Goal: Task Accomplishment & Management: Manage account settings

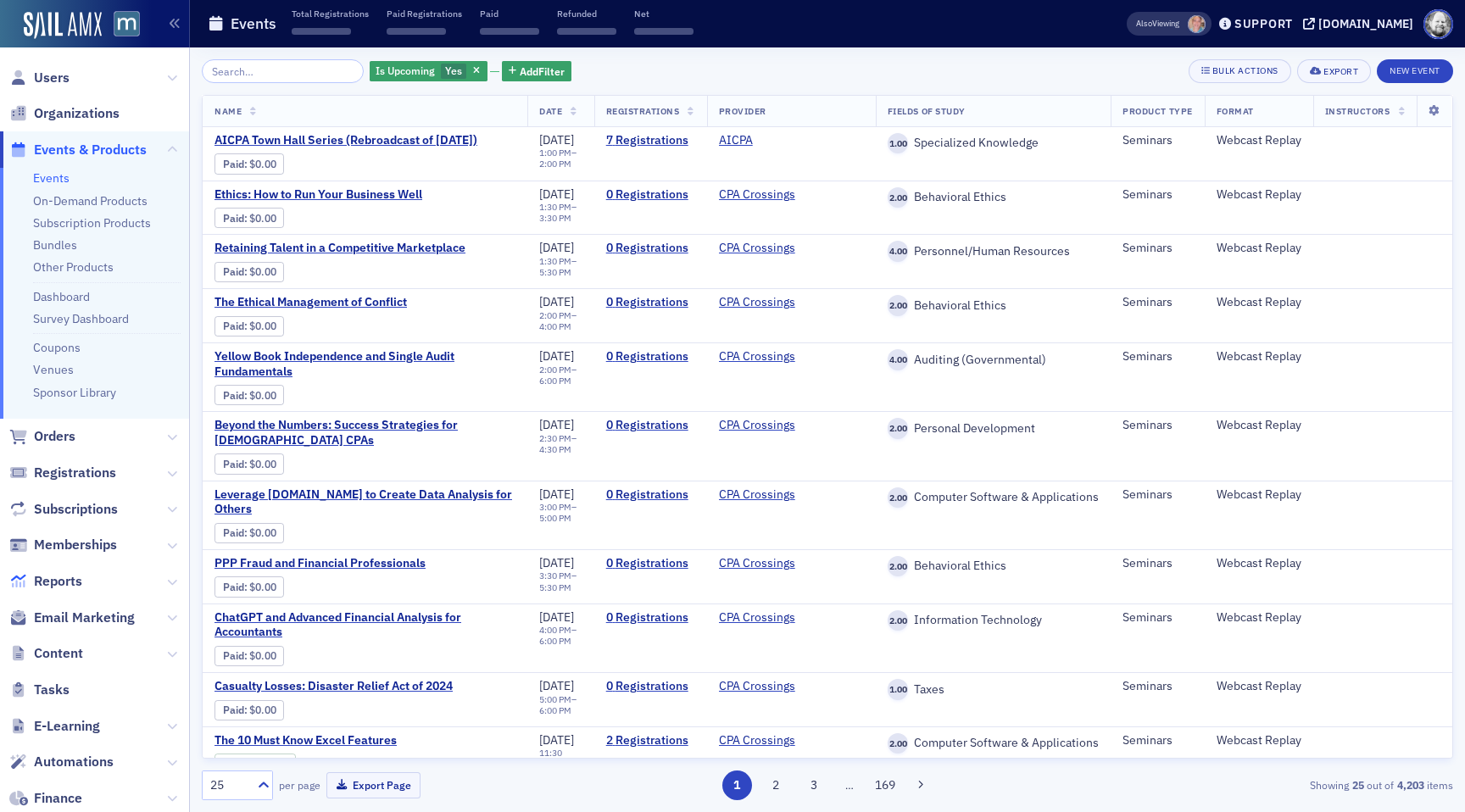
scroll to position [257, 0]
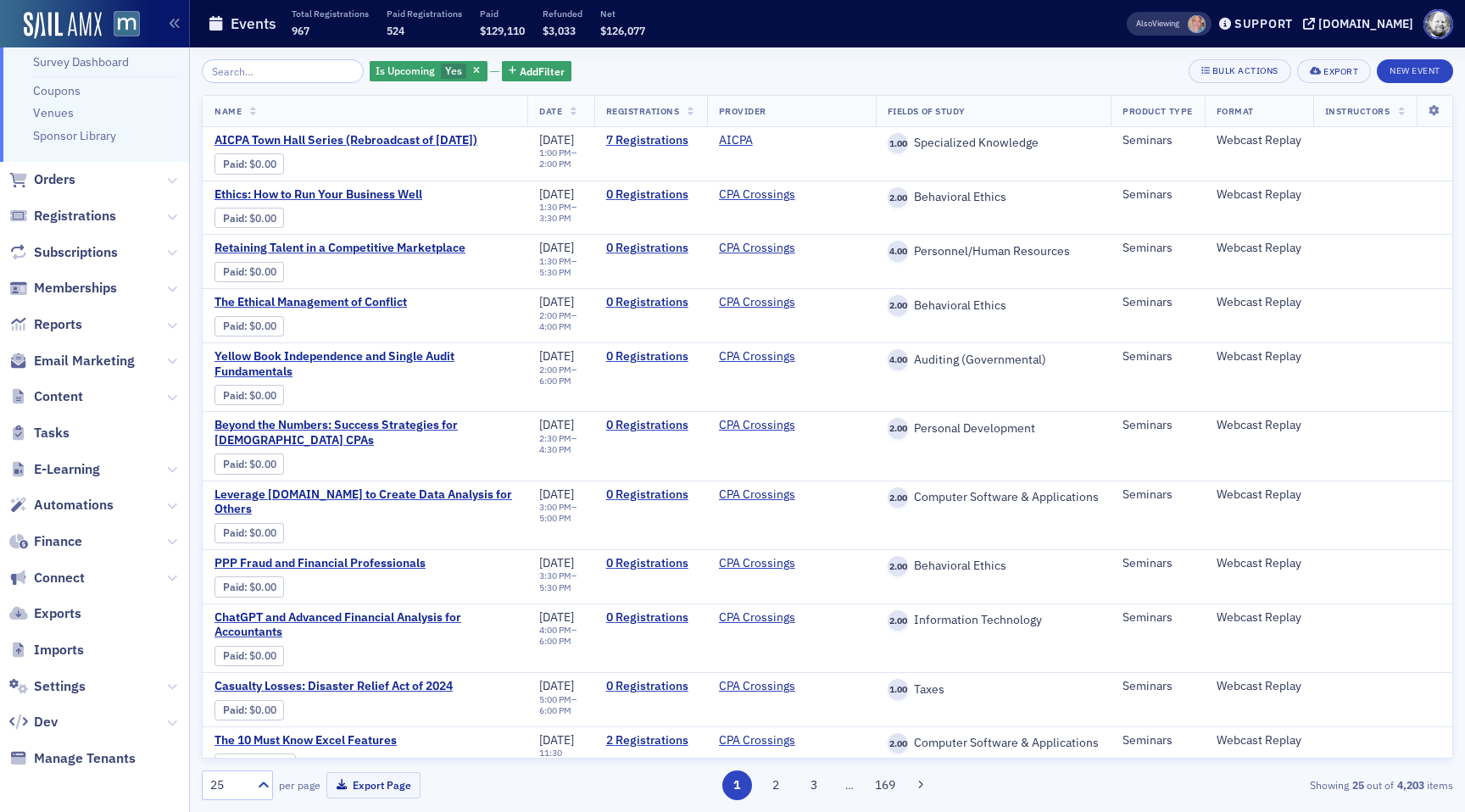
click at [56, 695] on span "Settings" at bounding box center [94, 686] width 189 height 36
click at [55, 689] on span "Settings" at bounding box center [60, 687] width 52 height 19
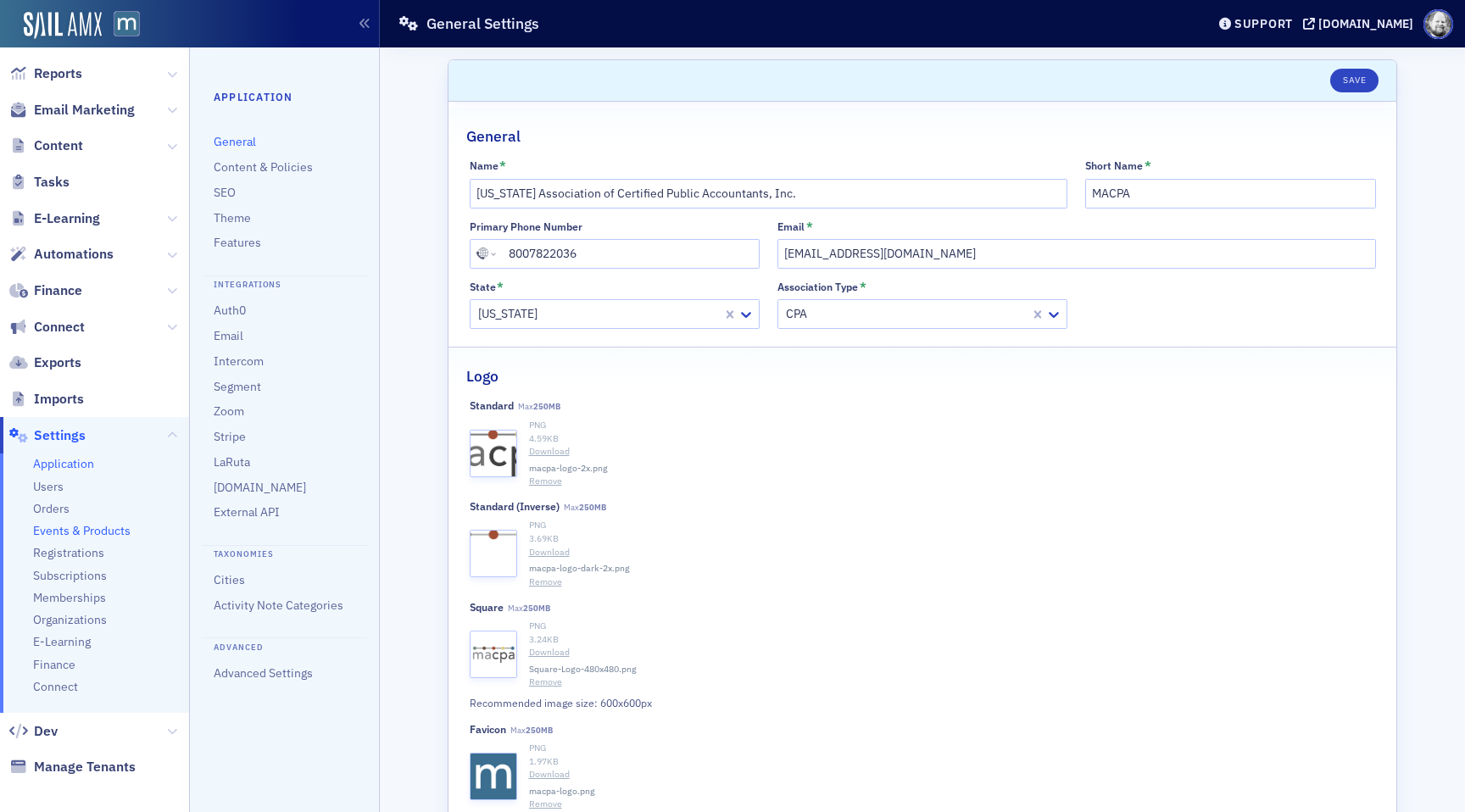
click at [82, 527] on span "Events & Products" at bounding box center [81, 531] width 98 height 16
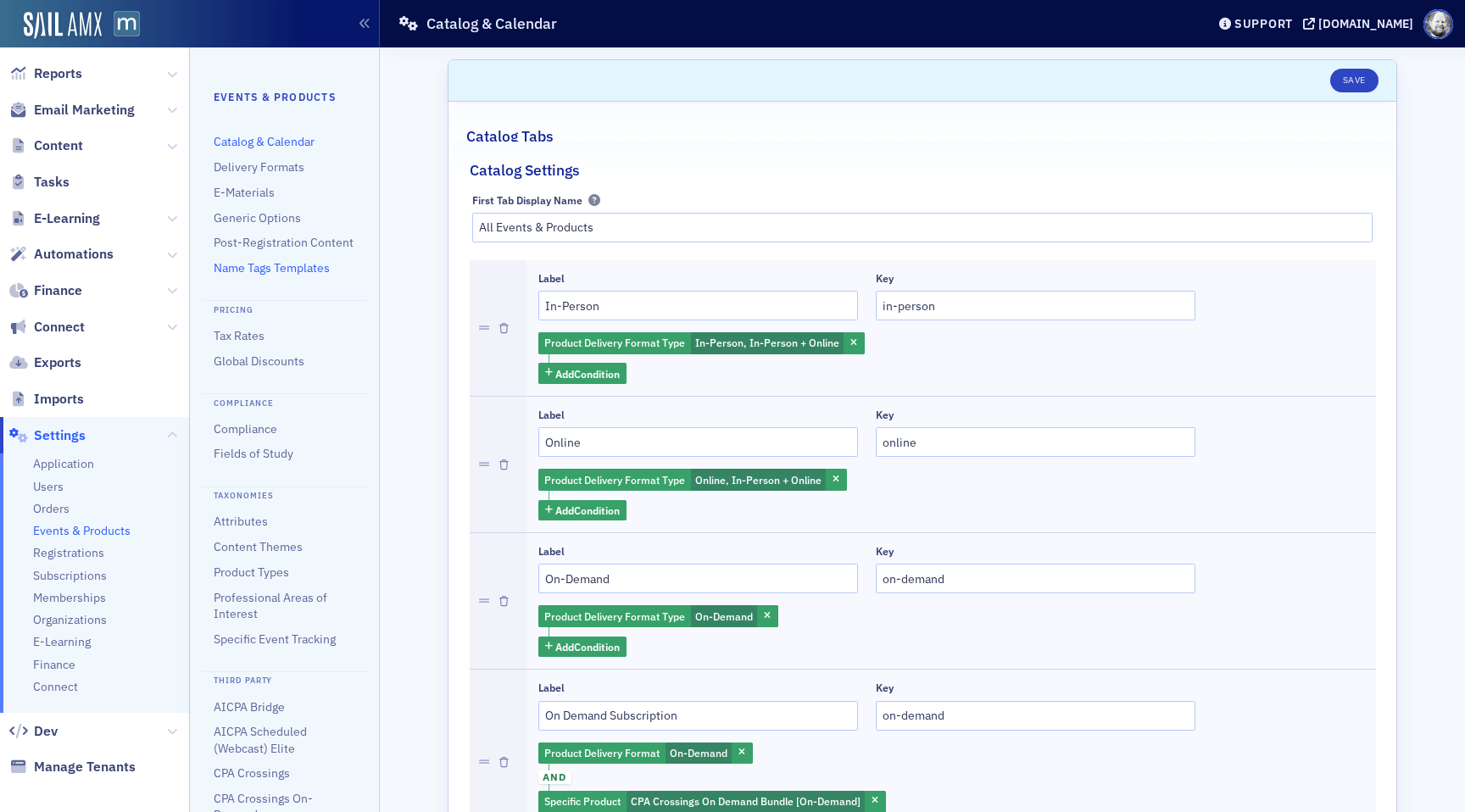
click at [266, 268] on link "Name Tags Templates" at bounding box center [272, 268] width 116 height 16
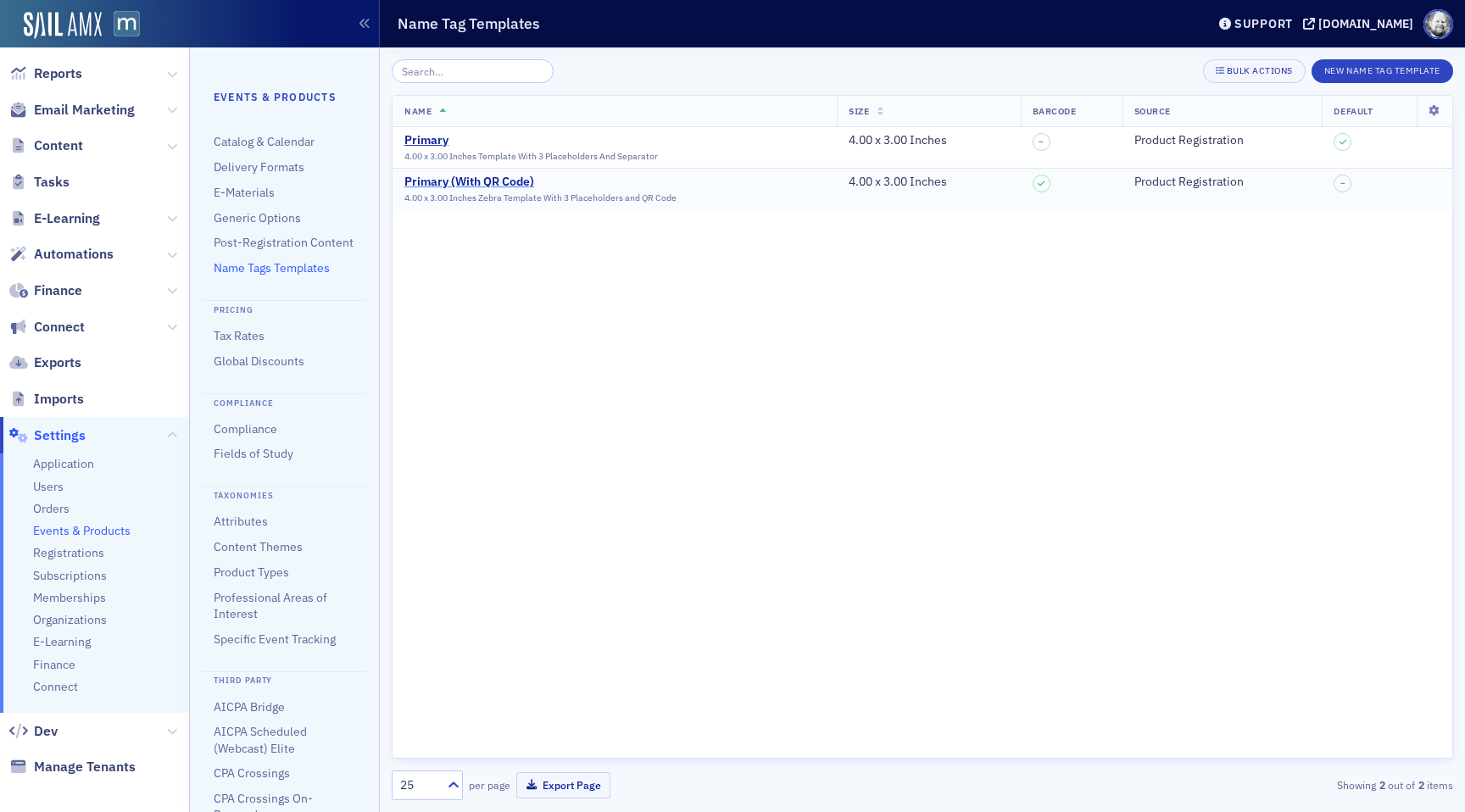
click at [510, 176] on div "Primary (With QR Code)" at bounding box center [541, 183] width 272 height 16
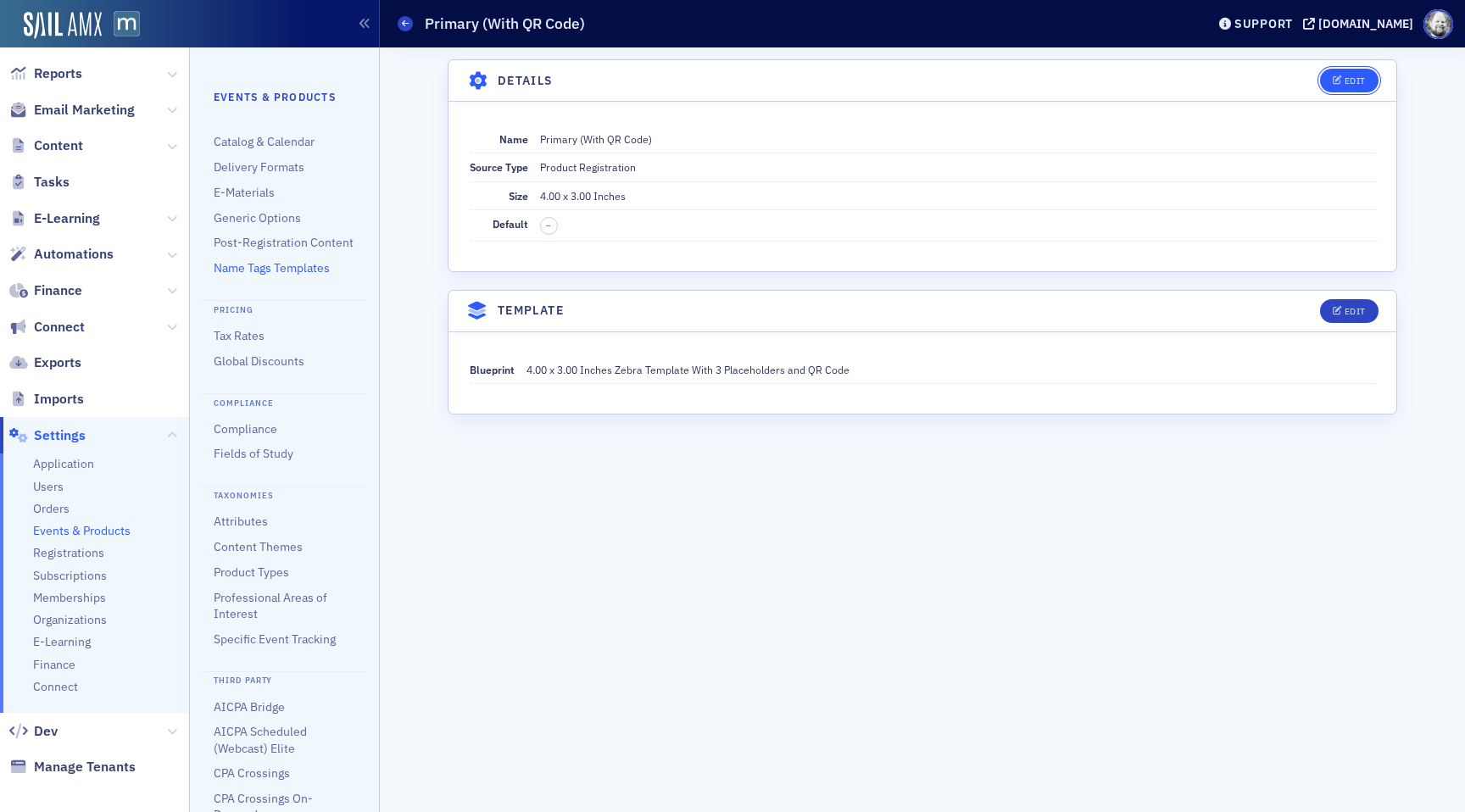
click at [1345, 88] on button "Edit" at bounding box center [1350, 80] width 59 height 23
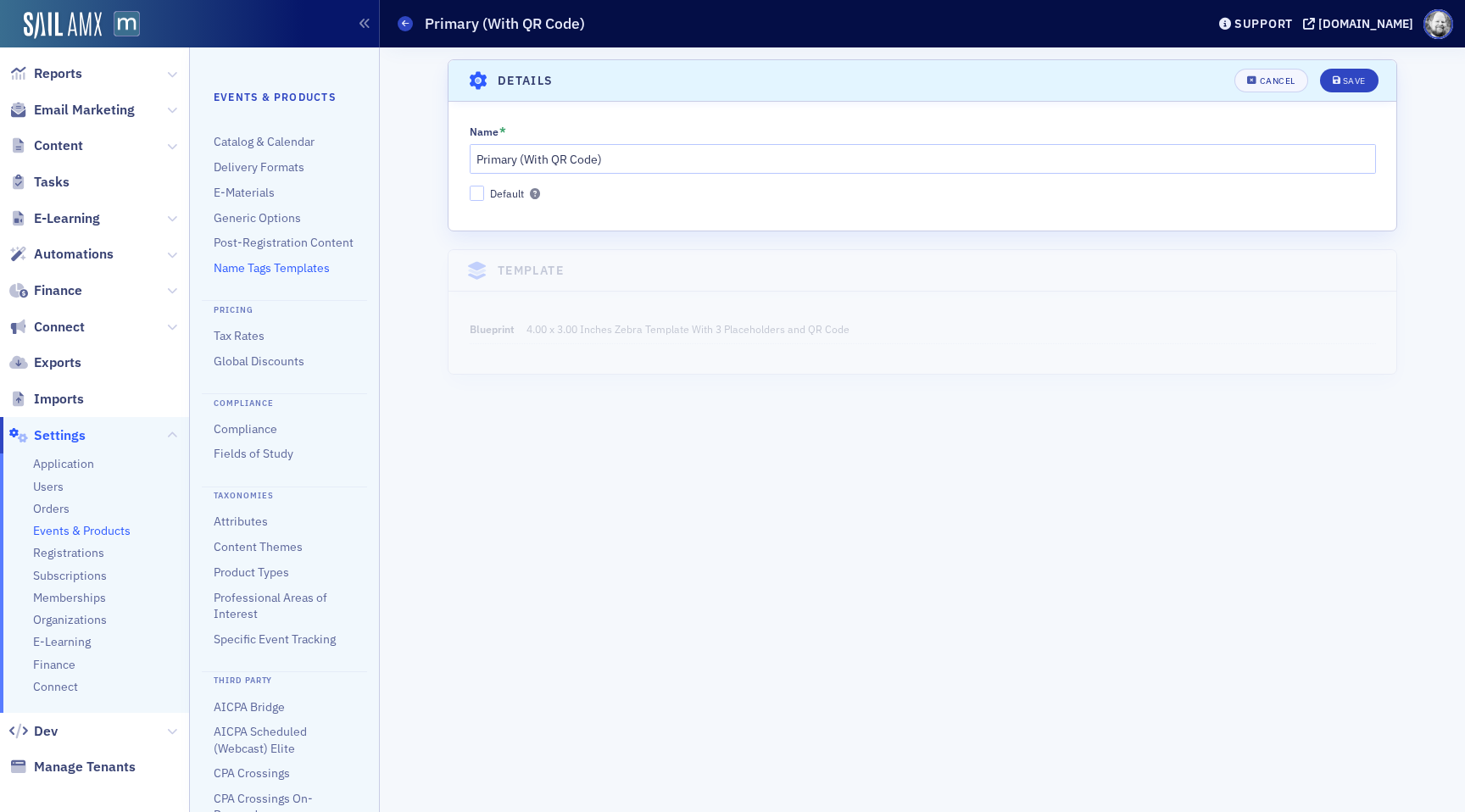
click at [498, 189] on div "Default" at bounding box center [506, 193] width 34 height 15
click at [485, 189] on input "Default" at bounding box center [478, 193] width 16 height 16
checkbox input "true"
click at [1364, 81] on div "Save" at bounding box center [1355, 81] width 23 height 10
